Goal: Book appointment/travel/reservation

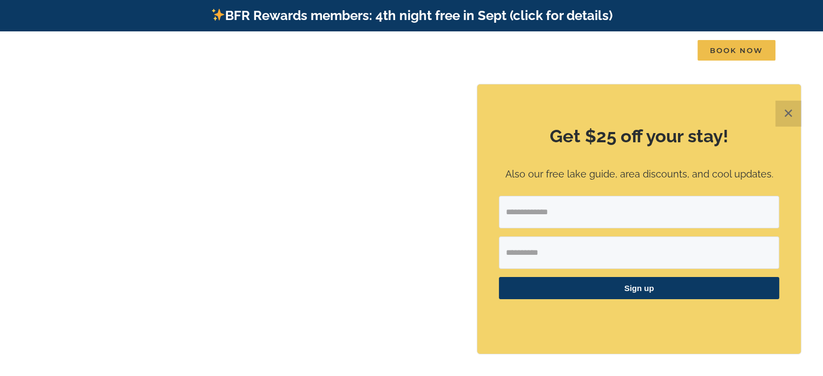
click at [790, 108] on button "✕" at bounding box center [789, 114] width 26 height 26
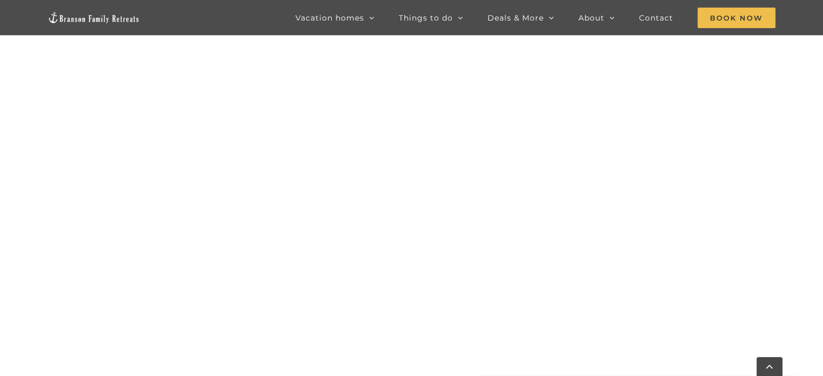
scroll to position [766, 0]
